Goal: Go to known website: Access a specific website the user already knows

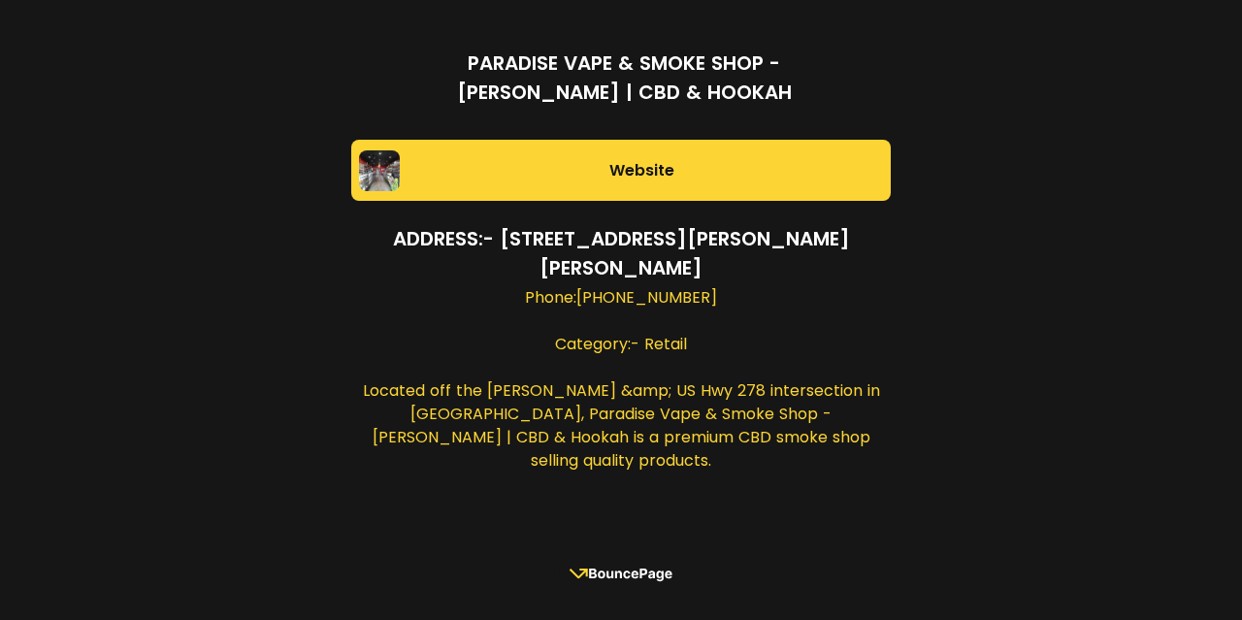
click at [641, 581] on rect at bounding box center [621, 573] width 133 height 49
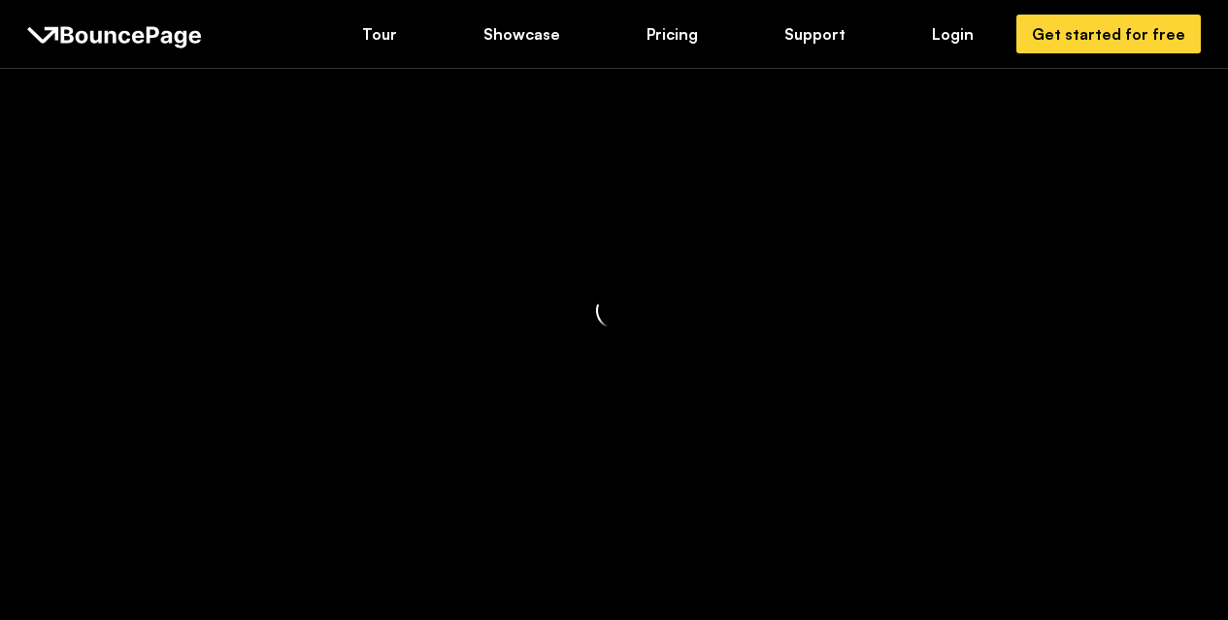
click at [1138, 34] on div at bounding box center [614, 310] width 1228 height 620
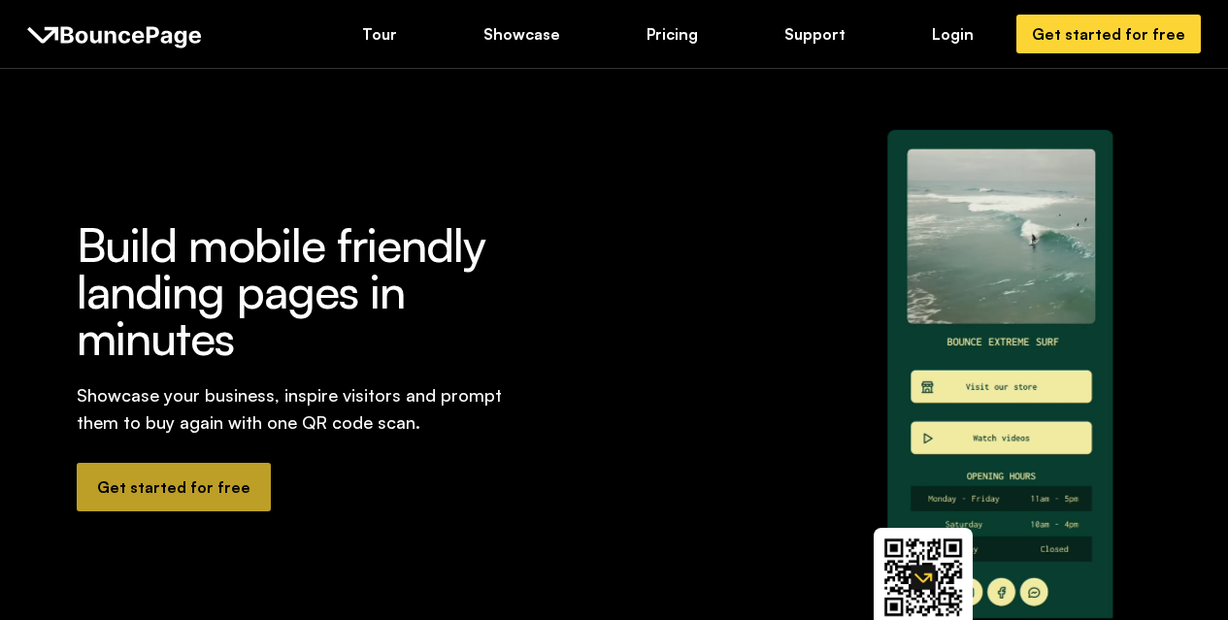
click at [211, 493] on div "Get started for free" at bounding box center [173, 486] width 153 height 21
